Goal: Browse casually: Explore the website without a specific task or goal

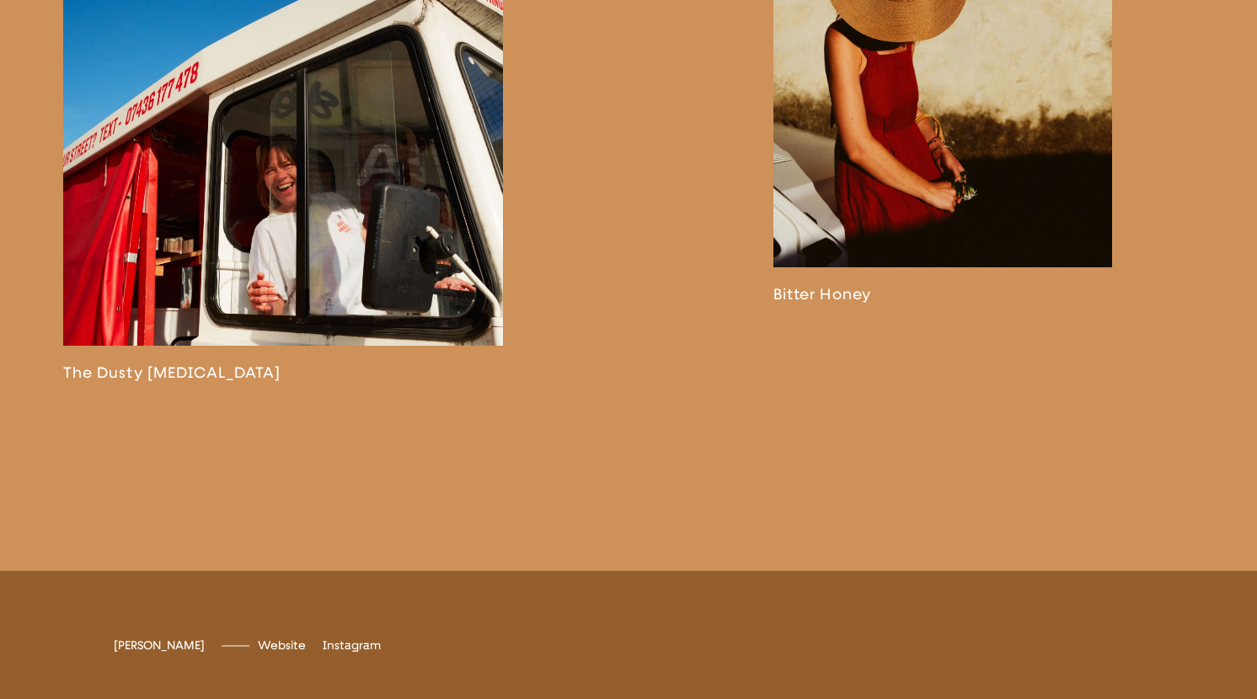
scroll to position [3168, 0]
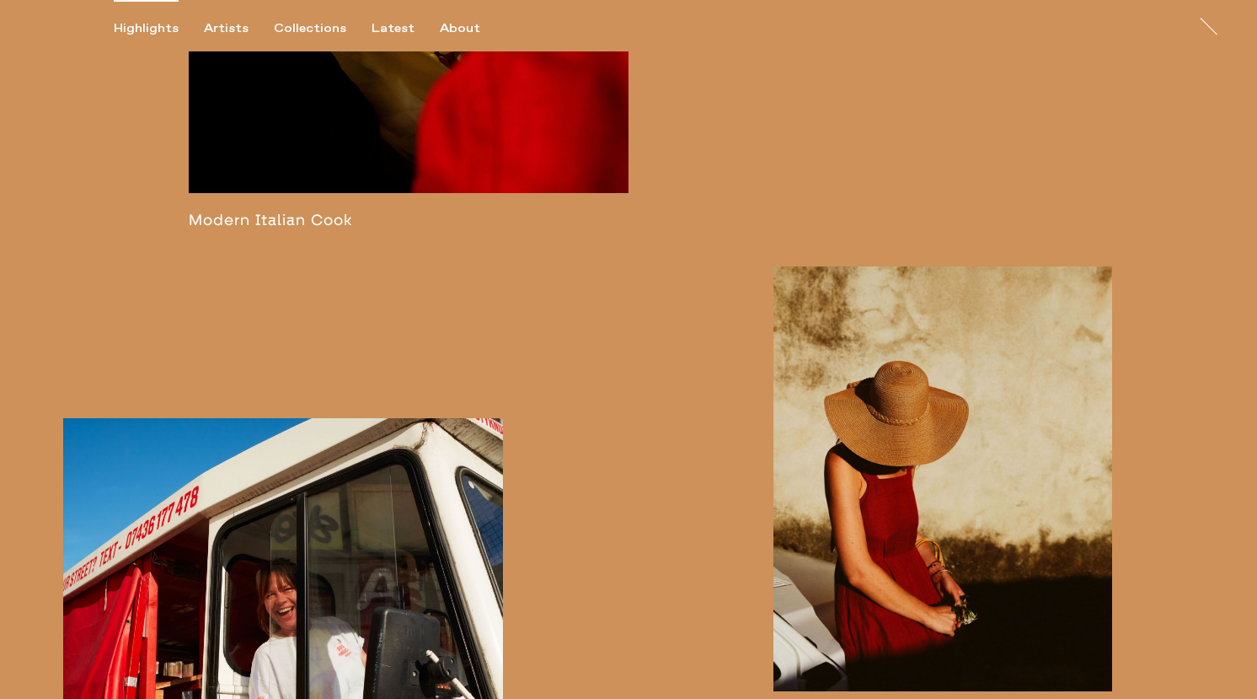
click at [133, 32] on div "Highlights" at bounding box center [146, 28] width 65 height 15
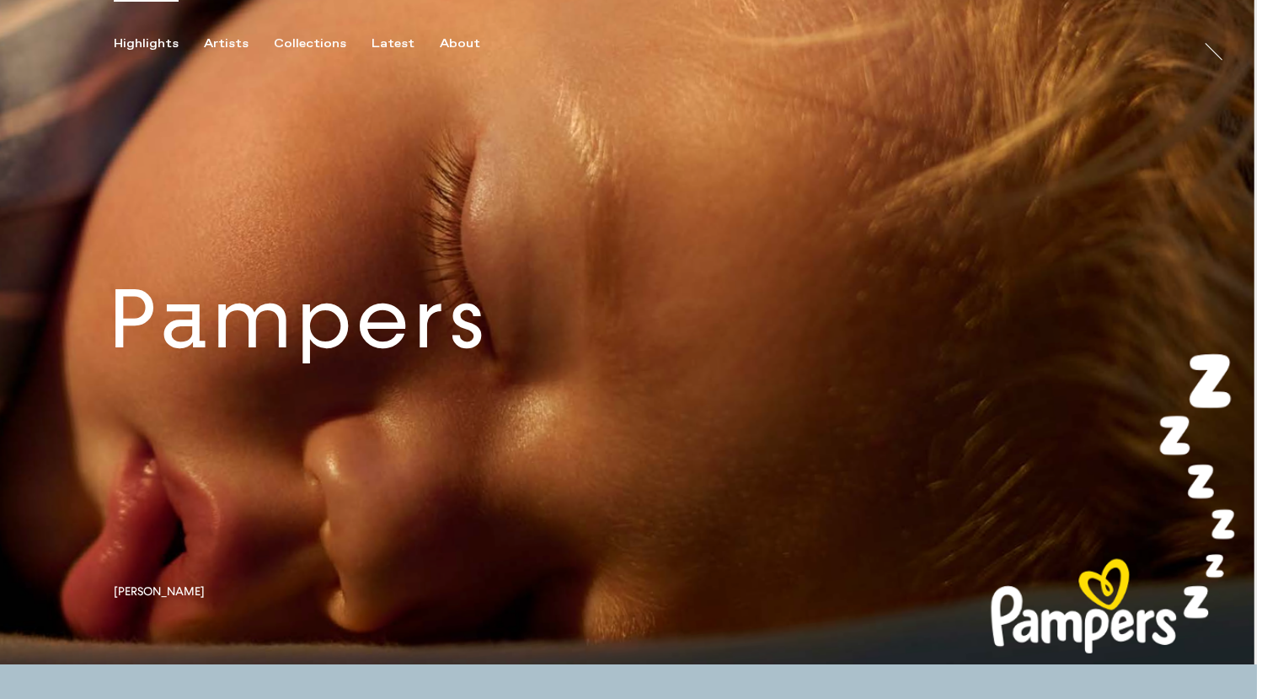
click at [362, 359] on link at bounding box center [628, 332] width 1257 height 664
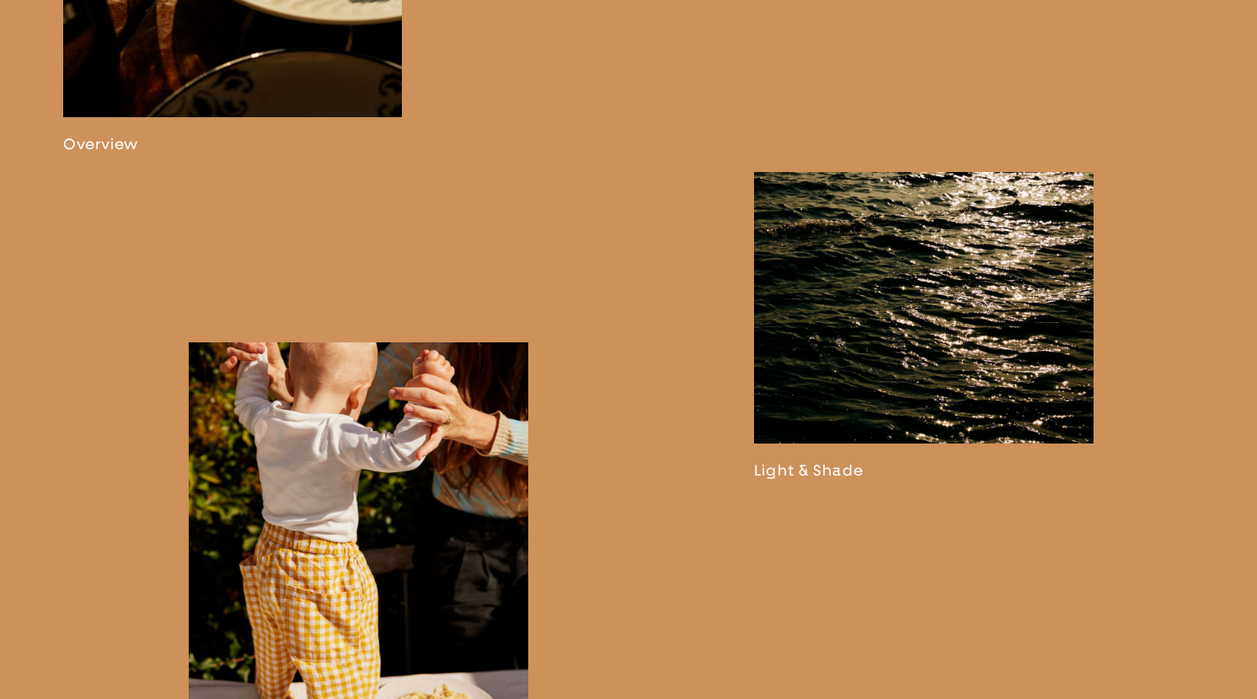
scroll to position [1756, 0]
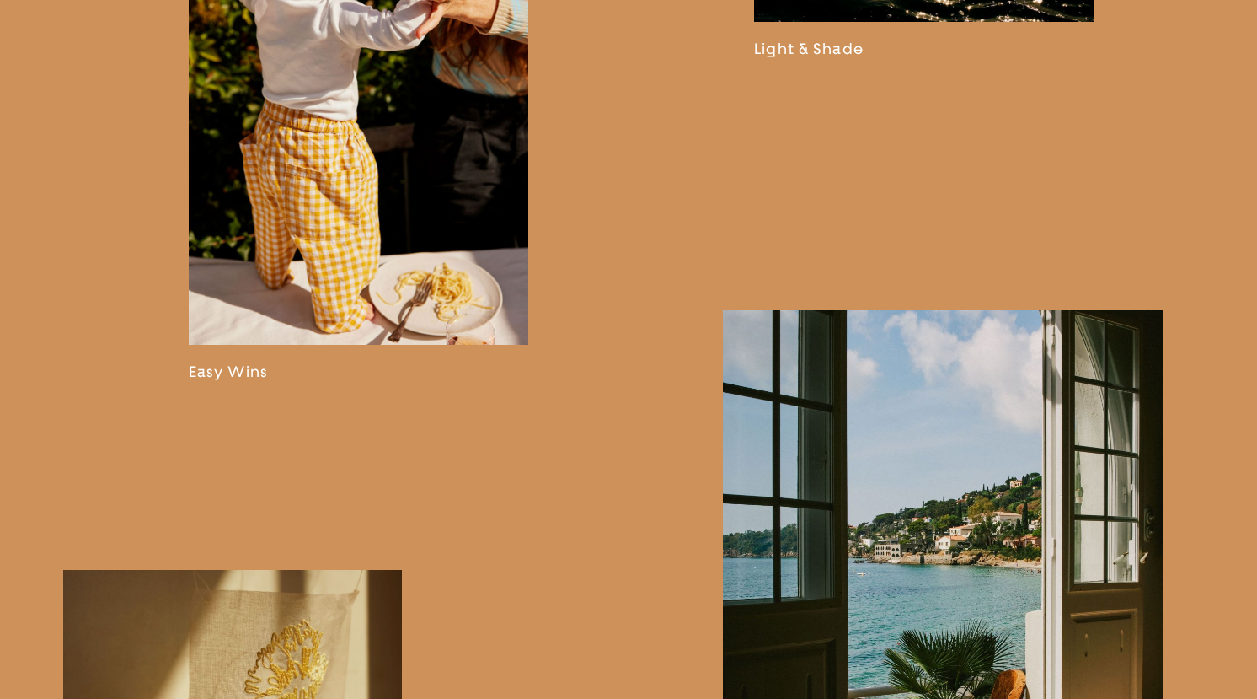
click at [322, 251] on link at bounding box center [359, 151] width 340 height 461
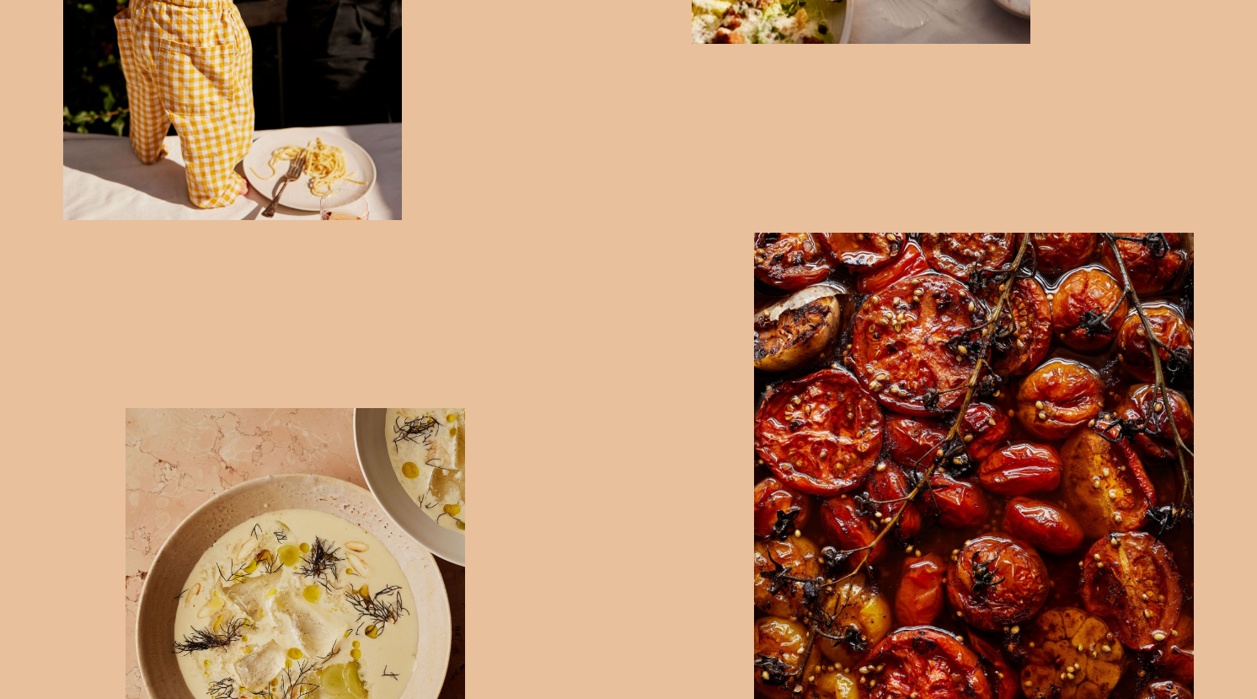
scroll to position [2122, 0]
